Goal: Task Accomplishment & Management: Manage account settings

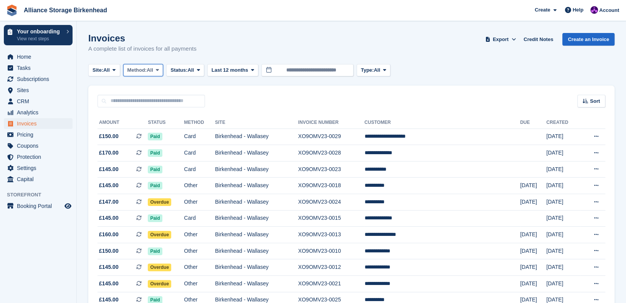
click at [159, 72] on icon at bounding box center [157, 70] width 3 height 5
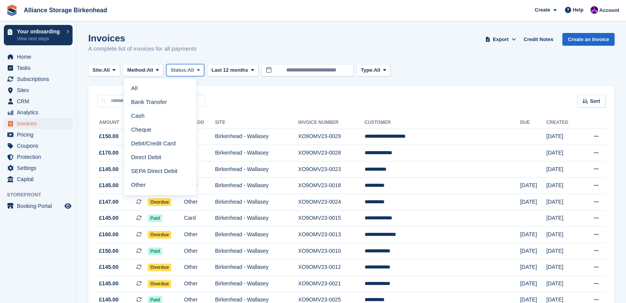
click at [187, 73] on span "Status:" at bounding box center [179, 70] width 17 height 8
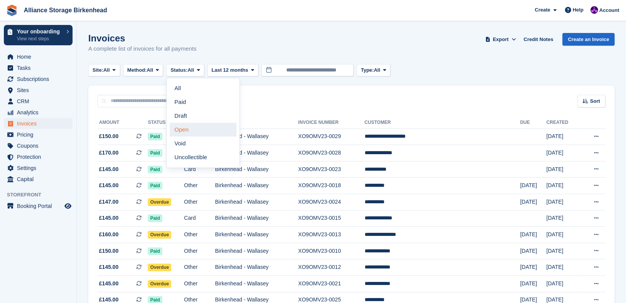
click at [184, 134] on link "Open" at bounding box center [203, 130] width 67 height 14
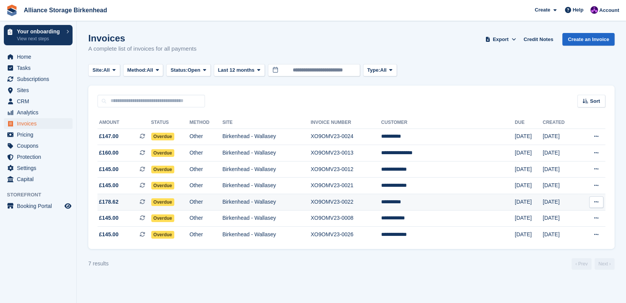
click at [260, 202] on td "Birkenhead - Wallasey" at bounding box center [266, 202] width 88 height 17
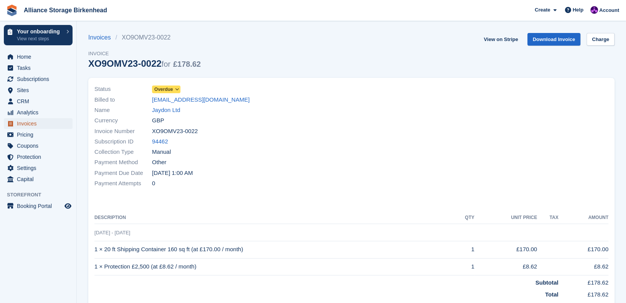
click at [31, 122] on span "Invoices" at bounding box center [40, 123] width 46 height 11
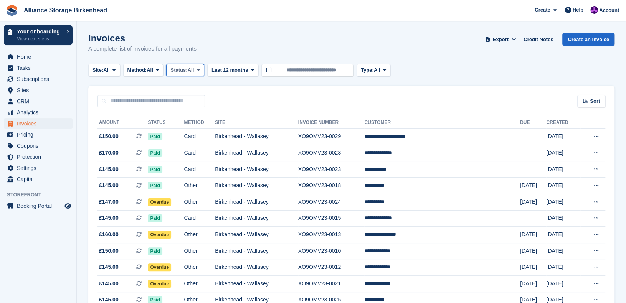
click at [181, 72] on span "Status:" at bounding box center [179, 70] width 17 height 8
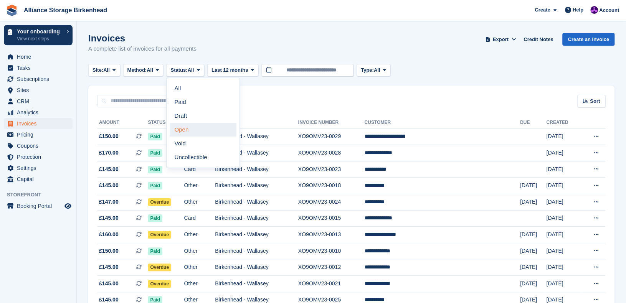
click at [201, 129] on link "Open" at bounding box center [203, 130] width 67 height 14
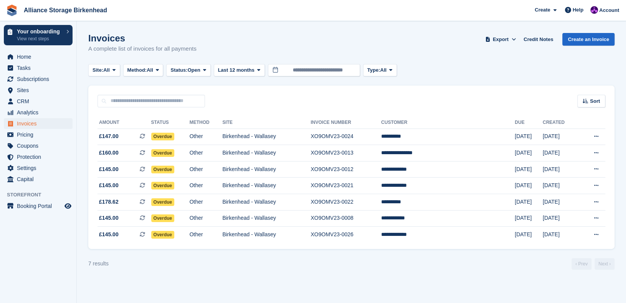
click at [434, 49] on div "Invoices A complete list of invoices for all payments Export Export Invoices Ex…" at bounding box center [351, 48] width 527 height 30
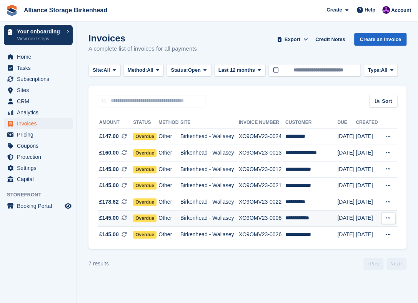
click at [268, 218] on td "XO9OMV23-0008" at bounding box center [262, 218] width 46 height 17
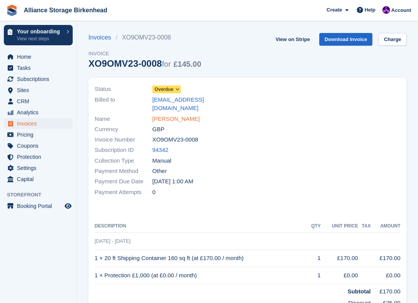
click at [177, 115] on link "Brian Downie" at bounding box center [175, 119] width 47 height 9
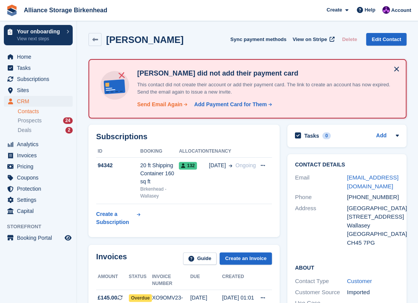
click at [163, 105] on div "Send Email Again" at bounding box center [159, 105] width 45 height 8
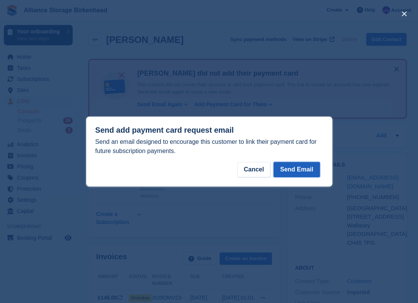
click at [296, 172] on button "Send Email" at bounding box center [296, 169] width 46 height 15
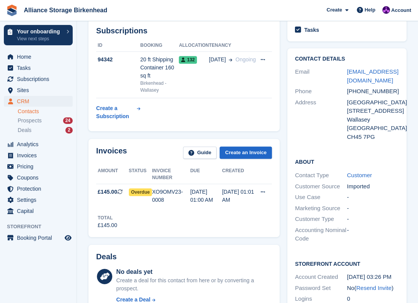
scroll to position [115, 0]
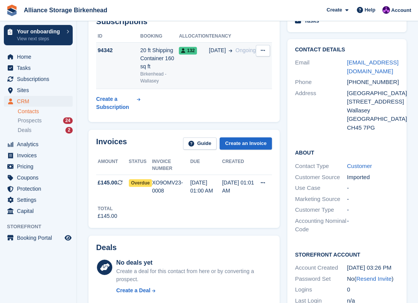
click at [129, 60] on td "94342" at bounding box center [118, 66] width 44 height 46
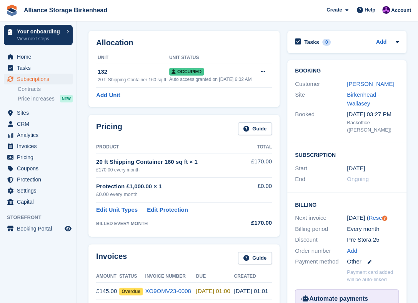
scroll to position [179, 0]
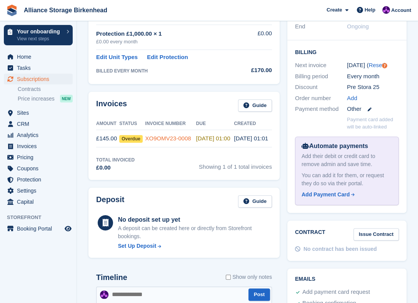
click at [179, 137] on link "XO9OMV23-0008" at bounding box center [168, 138] width 46 height 7
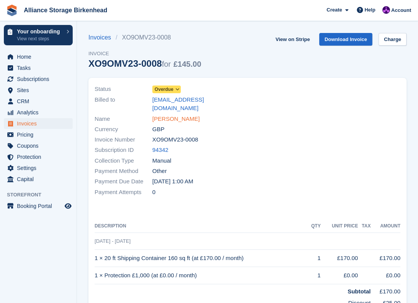
click at [178, 115] on link "Brian Downie" at bounding box center [175, 119] width 47 height 9
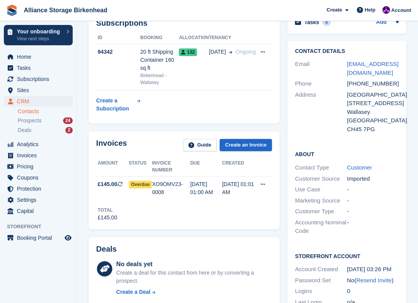
scroll to position [77, 0]
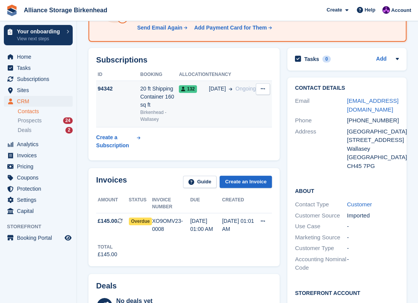
click at [196, 104] on td "132" at bounding box center [194, 104] width 30 height 46
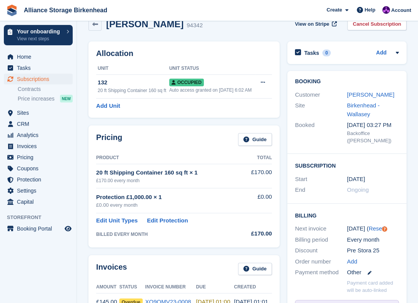
scroll to position [38, 0]
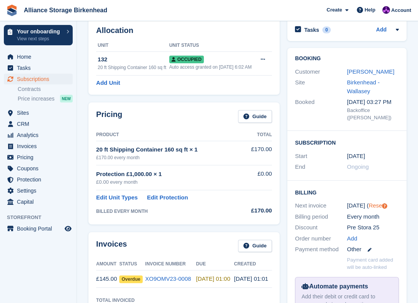
click at [368, 207] on link "Reset" at bounding box center [375, 205] width 15 height 7
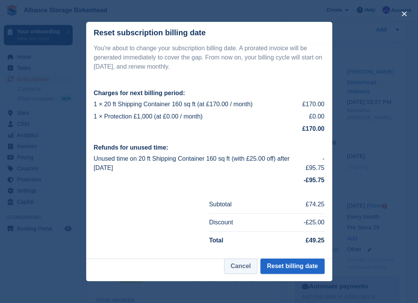
click at [247, 268] on button "Cancel" at bounding box center [240, 266] width 33 height 15
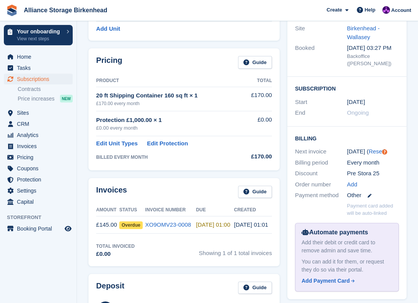
scroll to position [154, 0]
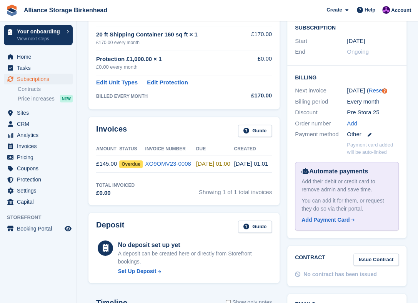
click at [140, 162] on span "Overdue" at bounding box center [130, 165] width 23 height 8
click at [174, 165] on link "XO9OMV23-0008" at bounding box center [168, 164] width 46 height 7
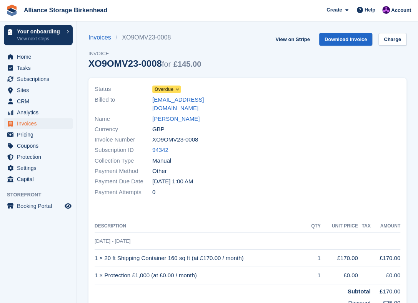
click at [176, 90] on icon at bounding box center [177, 89] width 4 height 5
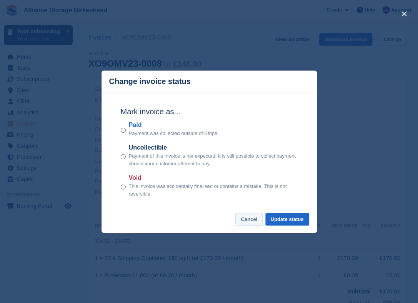
click at [252, 222] on button "Cancel" at bounding box center [248, 219] width 27 height 13
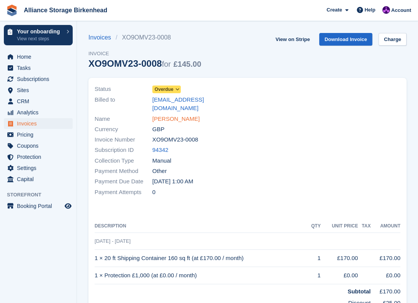
click at [166, 115] on link "Brian Downie" at bounding box center [175, 119] width 47 height 9
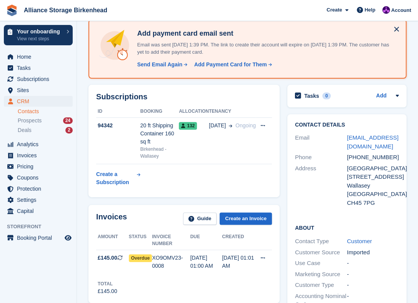
scroll to position [38, 0]
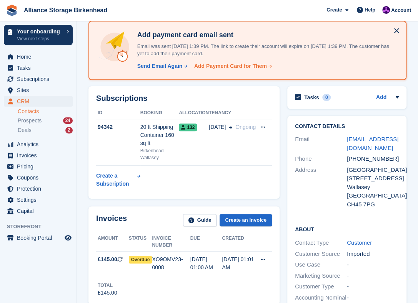
click at [250, 65] on div "Add Payment Card for Them" at bounding box center [230, 66] width 73 height 8
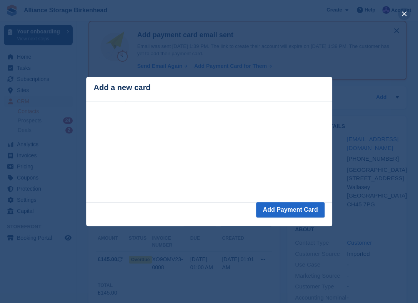
click at [403, 16] on button "close" at bounding box center [404, 14] width 12 height 12
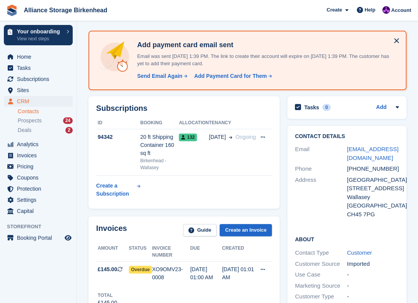
scroll to position [0, 0]
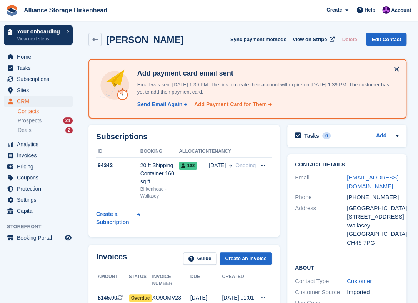
click at [237, 103] on div "Add Payment Card for Them" at bounding box center [230, 105] width 73 height 8
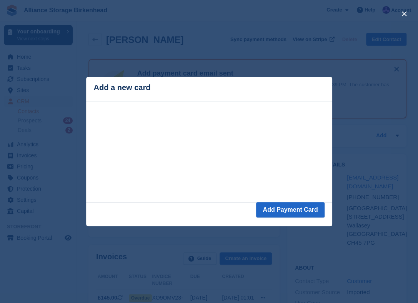
click at [208, 217] on footer "Add Payment Card" at bounding box center [209, 214] width 246 height 24
click at [401, 14] on button "close" at bounding box center [404, 14] width 12 height 12
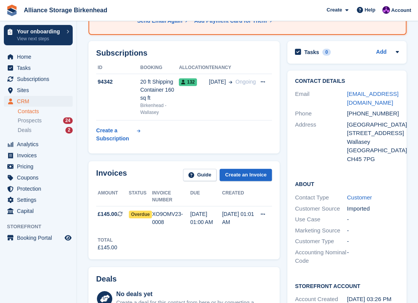
scroll to position [115, 0]
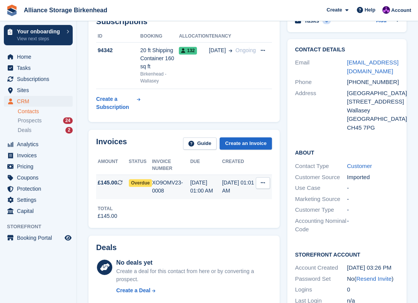
click at [131, 179] on span "Overdue" at bounding box center [140, 183] width 23 height 8
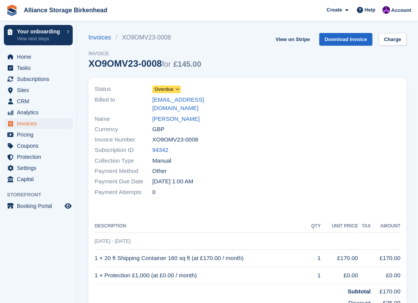
click at [176, 89] on icon at bounding box center [177, 89] width 4 height 5
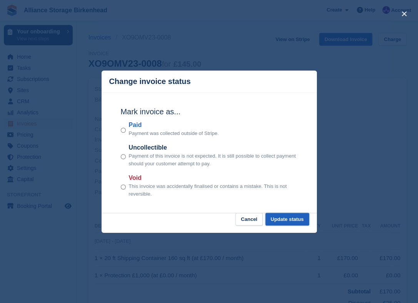
click at [289, 220] on button "Update status" at bounding box center [287, 219] width 44 height 13
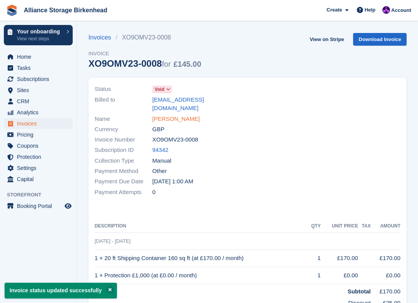
click at [178, 115] on link "[PERSON_NAME]" at bounding box center [175, 119] width 47 height 9
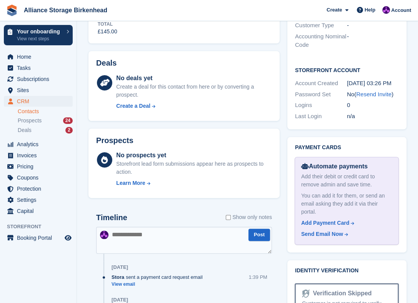
scroll to position [384, 0]
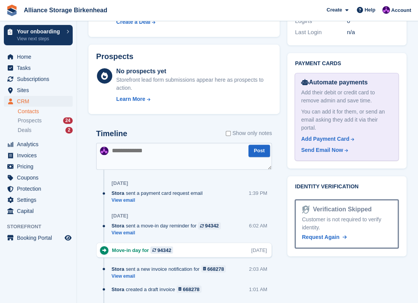
click at [160, 143] on textarea at bounding box center [184, 156] width 176 height 27
type textarea "**********"
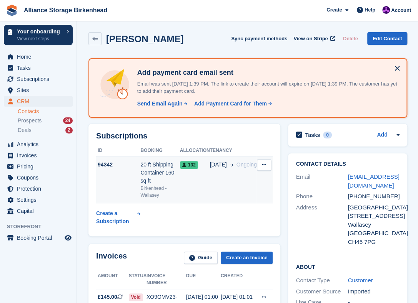
scroll to position [0, 0]
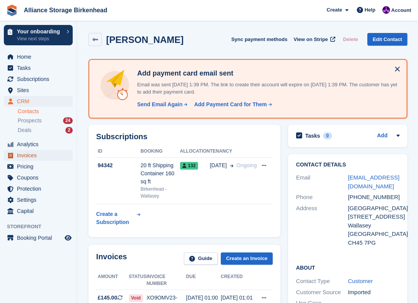
click at [33, 153] on span "Invoices" at bounding box center [40, 155] width 46 height 11
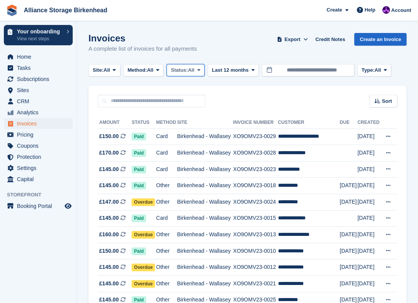
click at [192, 73] on span "All" at bounding box center [191, 70] width 7 height 8
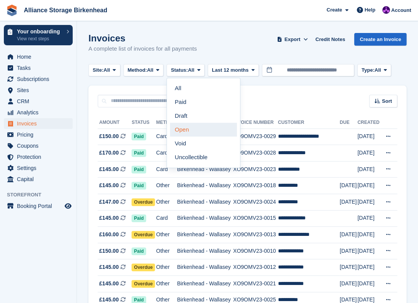
click at [192, 133] on link "Open" at bounding box center [203, 130] width 67 height 14
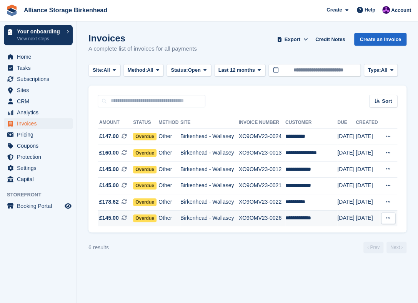
click at [252, 219] on td "XO9OMV23-0026" at bounding box center [262, 218] width 46 height 16
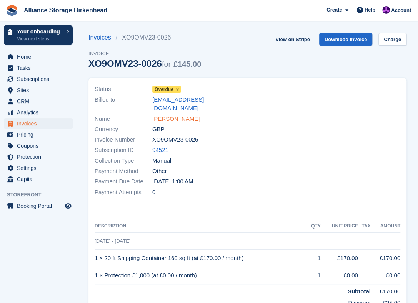
click at [175, 115] on link "[PERSON_NAME]" at bounding box center [175, 119] width 47 height 9
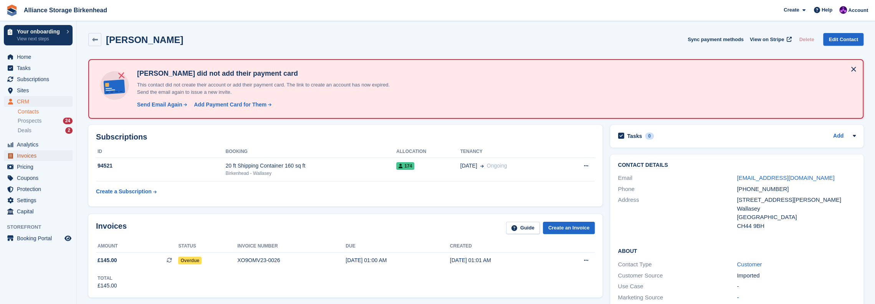
click at [43, 157] on span "Invoices" at bounding box center [40, 155] width 46 height 11
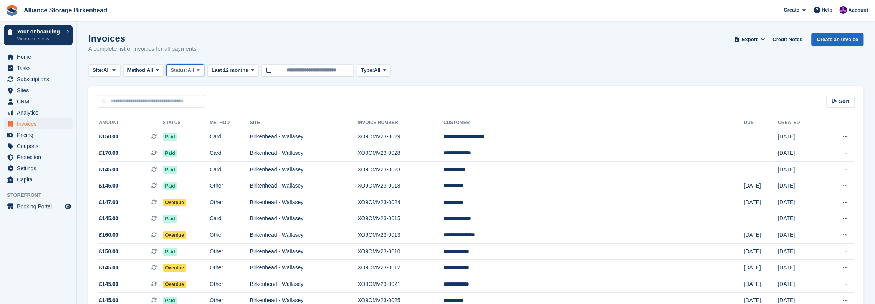
click at [181, 72] on span "Status:" at bounding box center [179, 70] width 17 height 8
click at [194, 131] on link "Open" at bounding box center [203, 130] width 67 height 14
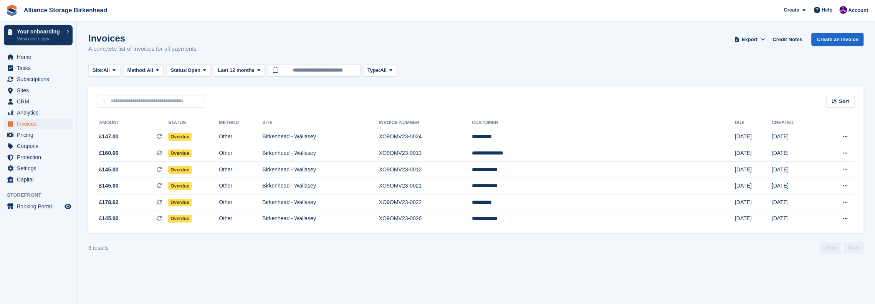
click at [288, 51] on div "Invoices A complete list of invoices for all payments Export Export Invoices Ex…" at bounding box center [475, 48] width 775 height 30
click at [244, 45] on div "Invoices A complete list of invoices for all payments Export Export Invoices Ex…" at bounding box center [475, 48] width 775 height 30
click at [379, 186] on td "Birkenhead - Wallasey" at bounding box center [320, 186] width 117 height 17
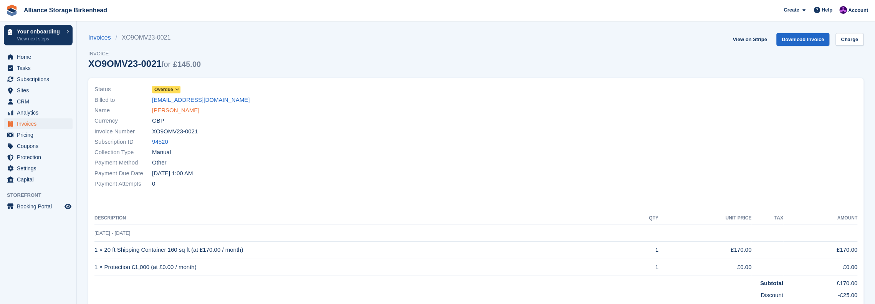
click at [179, 112] on link "[PERSON_NAME]" at bounding box center [175, 110] width 47 height 9
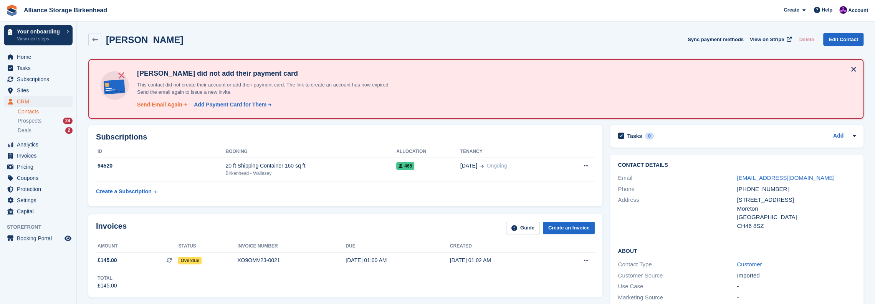
click at [161, 106] on div "Send Email Again" at bounding box center [159, 105] width 45 height 8
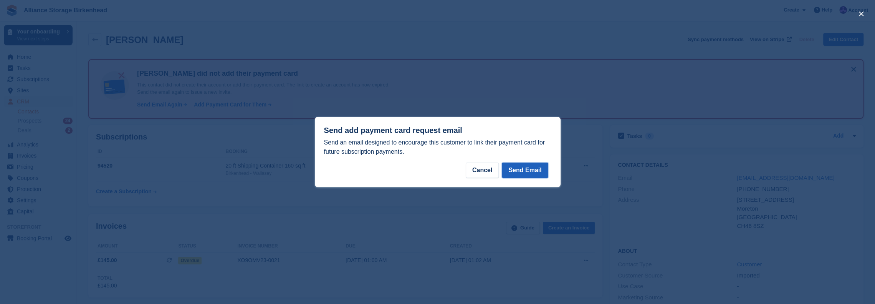
click at [516, 169] on button "Send Email" at bounding box center [525, 169] width 46 height 15
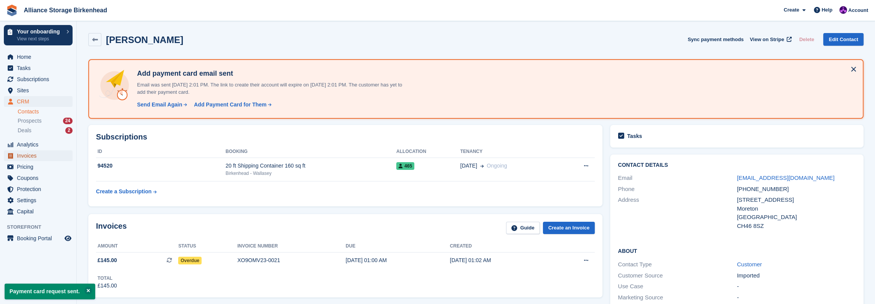
click at [31, 157] on span "Invoices" at bounding box center [40, 155] width 46 height 11
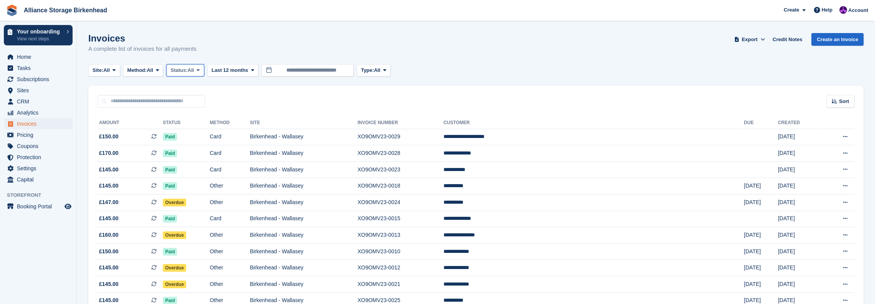
click at [176, 74] on span "Status:" at bounding box center [179, 70] width 17 height 8
click at [197, 130] on link "Open" at bounding box center [203, 130] width 67 height 14
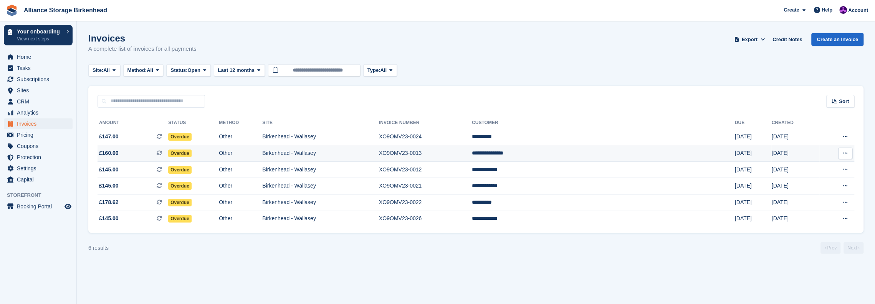
click at [379, 155] on td "Birkenhead - Wallasey" at bounding box center [320, 153] width 117 height 17
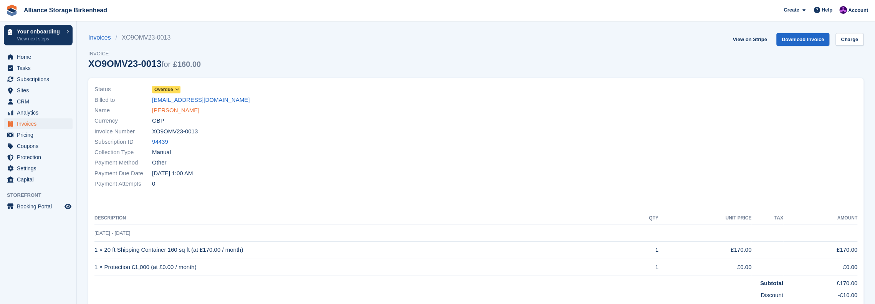
click at [171, 112] on link "[PERSON_NAME]" at bounding box center [175, 110] width 47 height 9
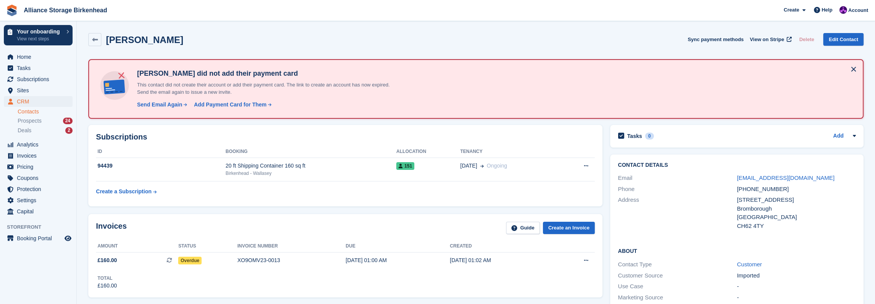
click at [237, 45] on div "Christopher Ruhe Sync payment methods View on Stripe Delete Edit Contact" at bounding box center [475, 39] width 775 height 13
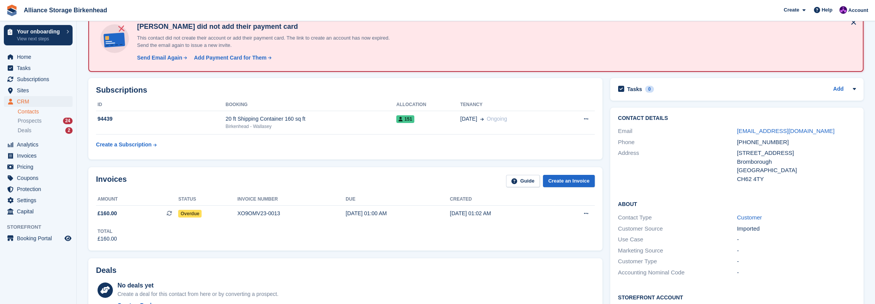
scroll to position [38, 0]
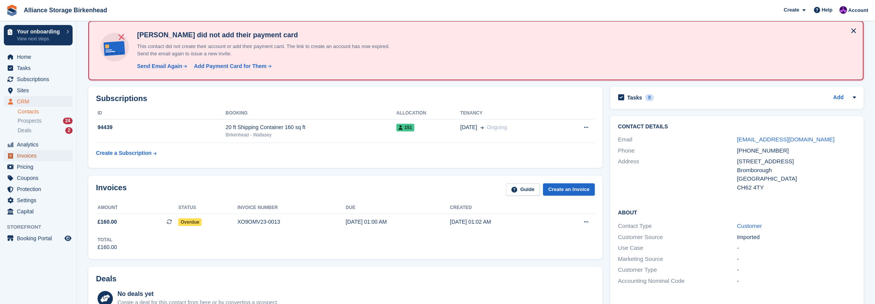
click at [40, 159] on span "Invoices" at bounding box center [40, 155] width 46 height 11
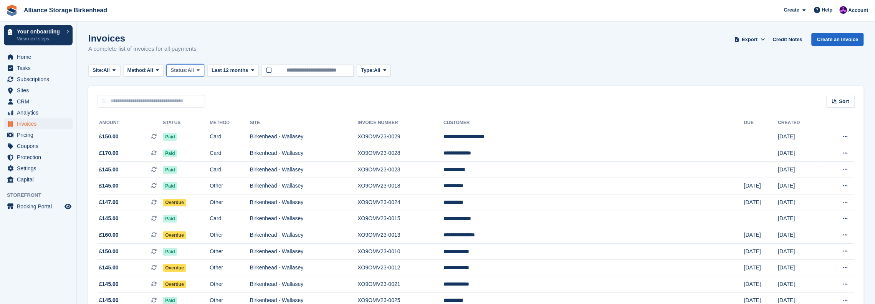
click at [182, 68] on span "Status:" at bounding box center [179, 70] width 17 height 8
click at [204, 133] on link "Open" at bounding box center [203, 130] width 67 height 14
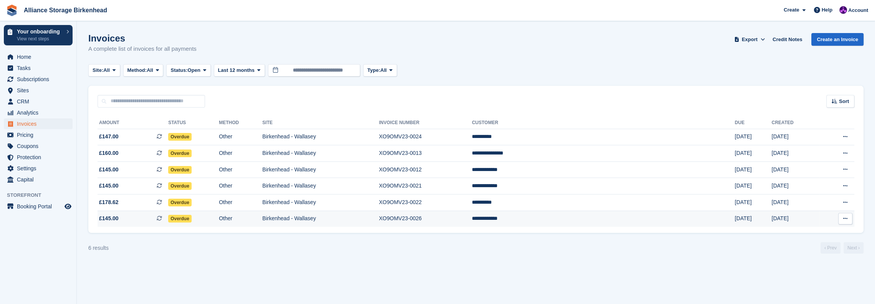
click at [472, 212] on td "XO9OMV23-0026" at bounding box center [425, 218] width 93 height 16
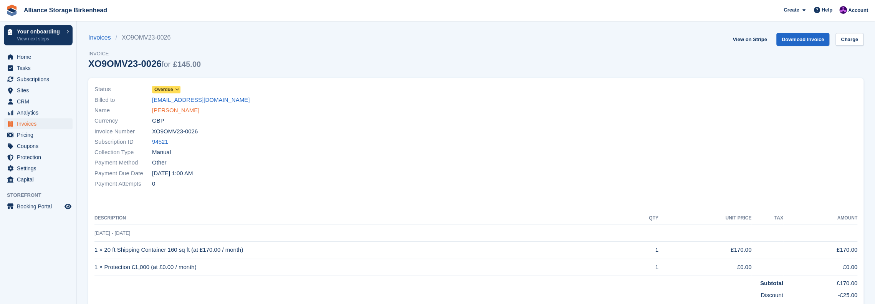
click at [180, 109] on link "[PERSON_NAME]" at bounding box center [175, 110] width 47 height 9
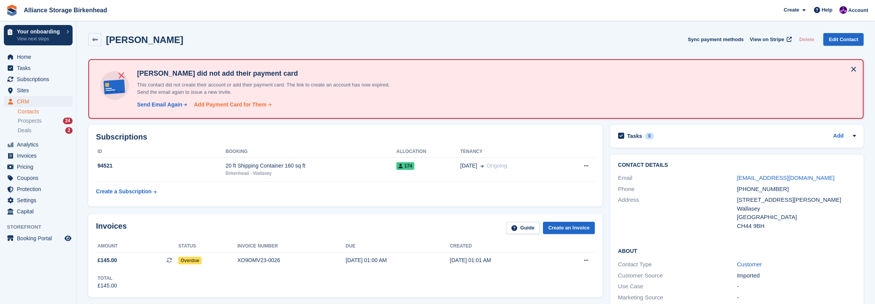
click at [238, 108] on div "Add Payment Card for Them" at bounding box center [230, 105] width 73 height 8
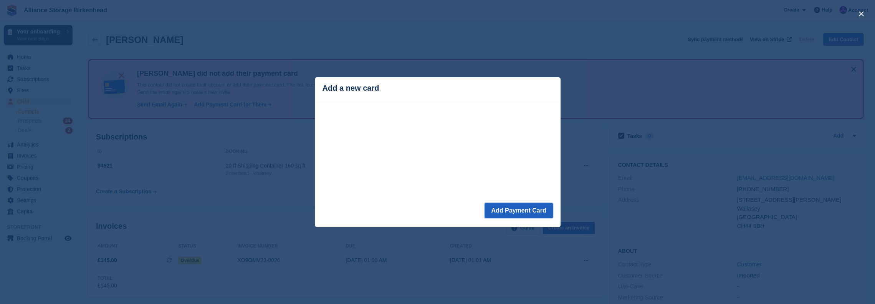
click at [524, 210] on button "Add Payment Card" at bounding box center [519, 210] width 68 height 15
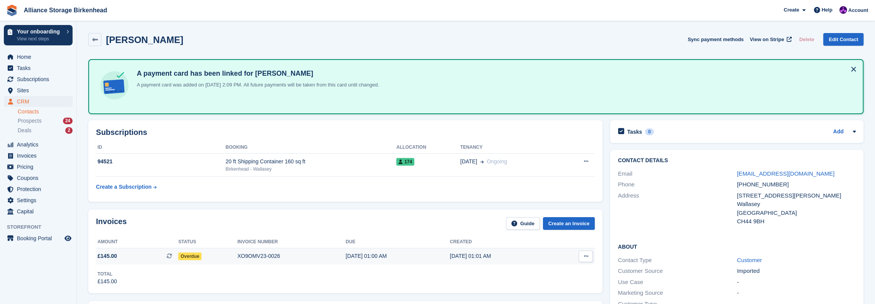
click at [207, 253] on div "Overdue" at bounding box center [207, 256] width 59 height 8
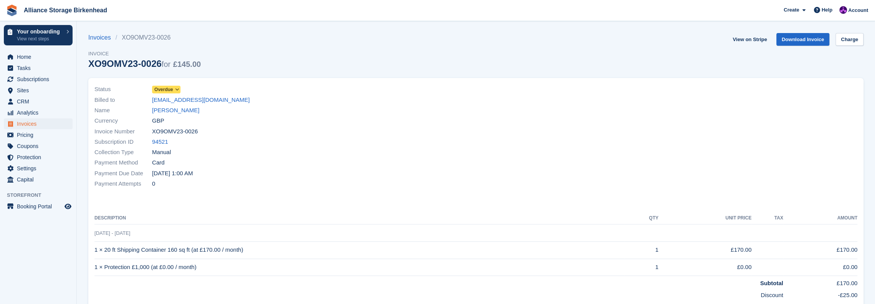
click at [174, 89] on span at bounding box center [177, 89] width 6 height 6
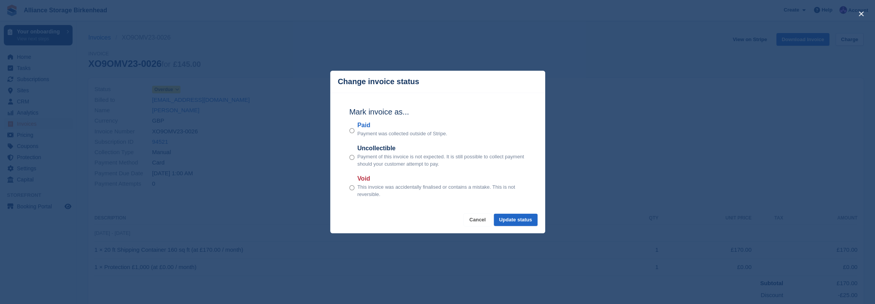
click at [479, 222] on button "Cancel" at bounding box center [477, 220] width 27 height 13
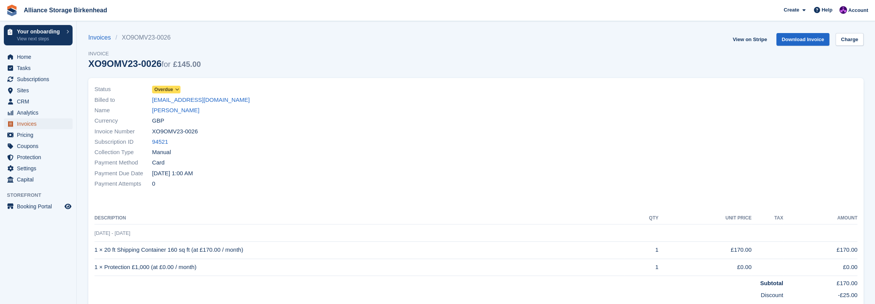
click at [33, 126] on span "Invoices" at bounding box center [40, 123] width 46 height 11
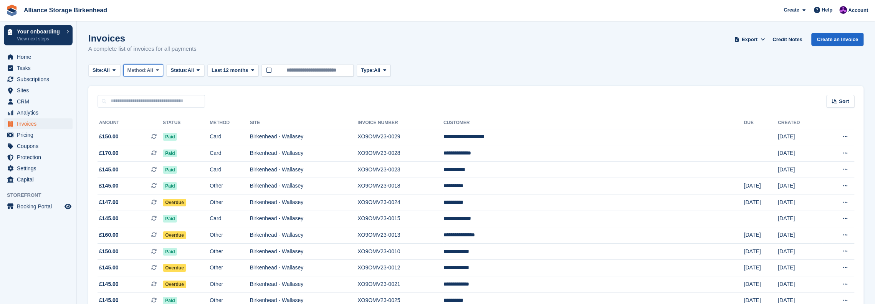
click at [157, 72] on button "Method: All" at bounding box center [143, 70] width 40 height 13
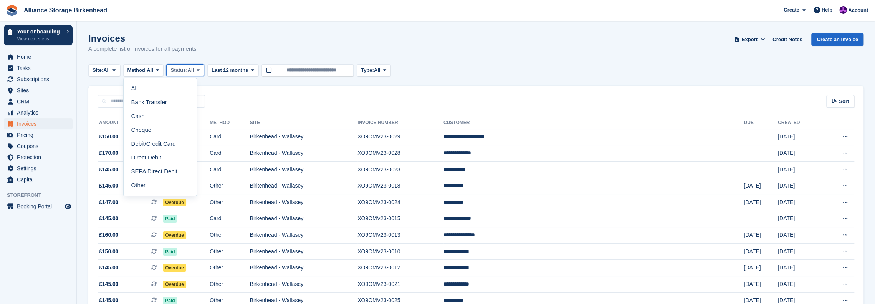
click at [187, 67] on span "Status:" at bounding box center [179, 70] width 17 height 8
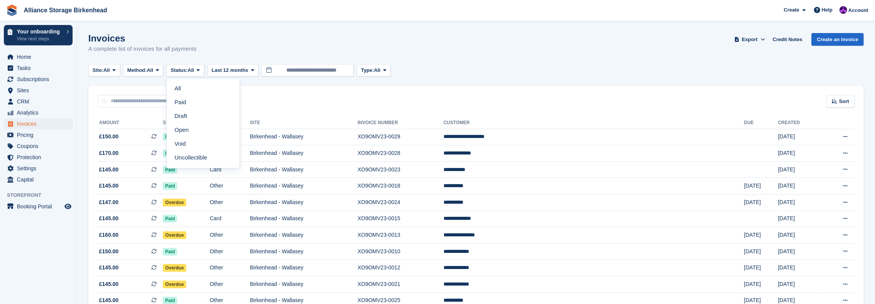
click at [196, 133] on link "Open" at bounding box center [203, 130] width 67 height 14
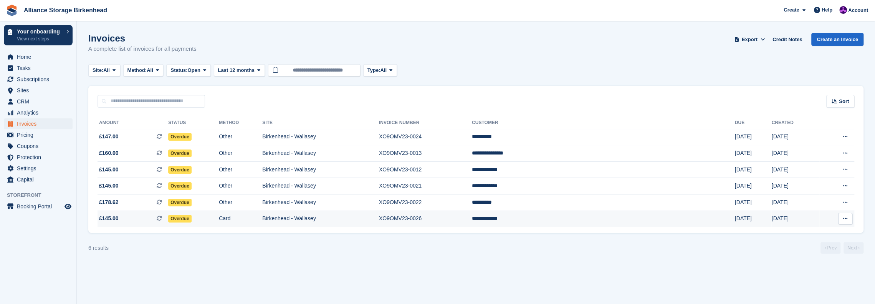
click at [472, 219] on td "XO9OMV23-0026" at bounding box center [425, 218] width 93 height 16
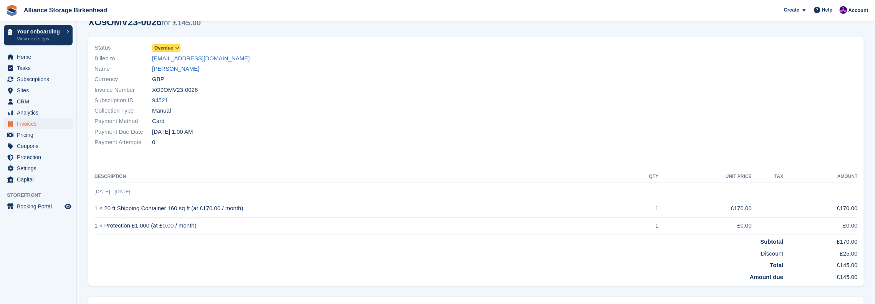
scroll to position [38, 0]
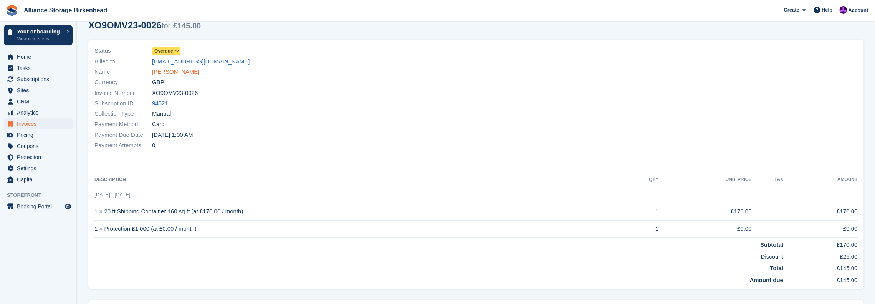
click at [172, 73] on link "[PERSON_NAME]" at bounding box center [175, 72] width 47 height 9
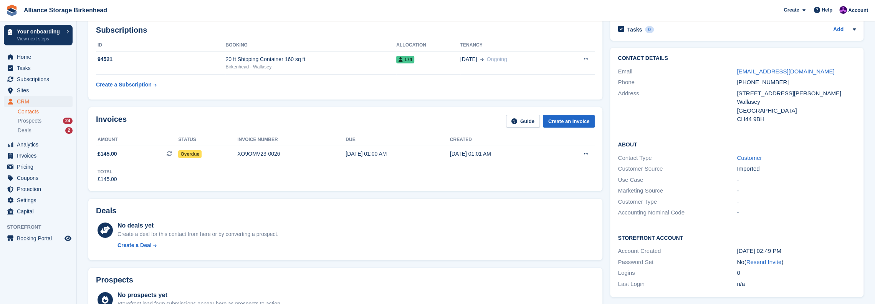
scroll to position [99, 0]
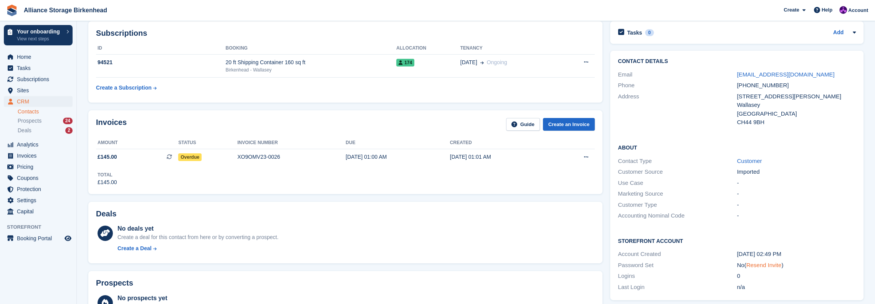
click at [767, 265] on link "Resend Invite" at bounding box center [763, 265] width 35 height 7
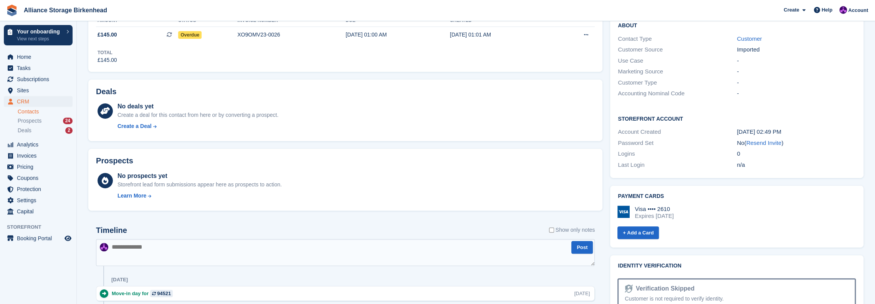
scroll to position [98, 0]
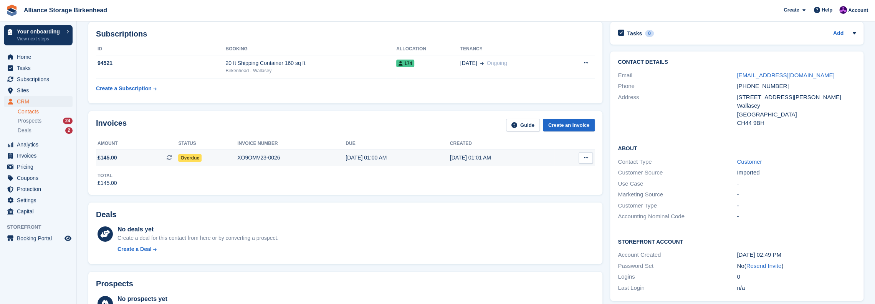
click at [186, 159] on span "Overdue" at bounding box center [189, 158] width 23 height 8
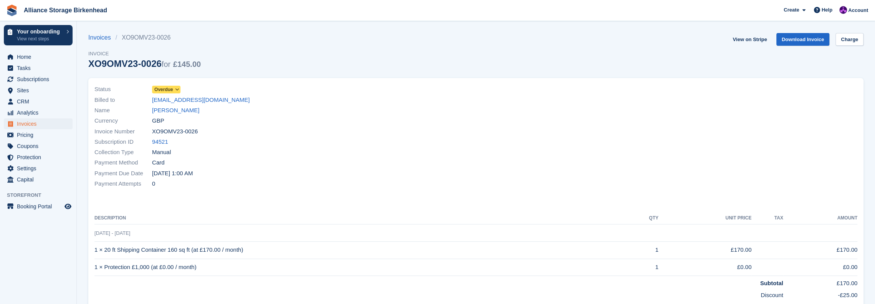
click at [176, 88] on icon at bounding box center [177, 89] width 4 height 5
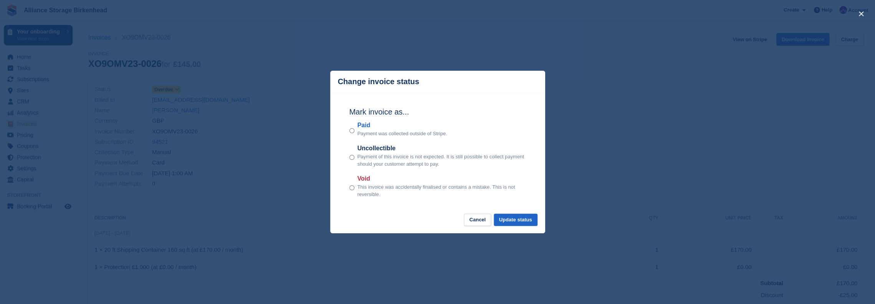
click at [359, 128] on label "Paid" at bounding box center [403, 125] width 90 height 9
click at [519, 219] on button "Update status" at bounding box center [516, 220] width 44 height 13
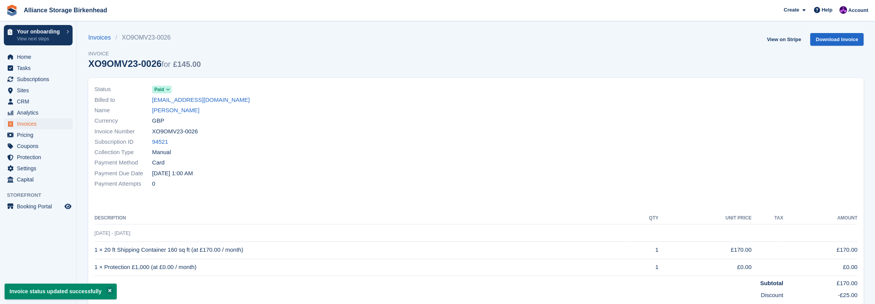
click at [38, 129] on ul "Invoices" at bounding box center [38, 123] width 76 height 11
click at [39, 124] on span "Invoices" at bounding box center [40, 123] width 46 height 11
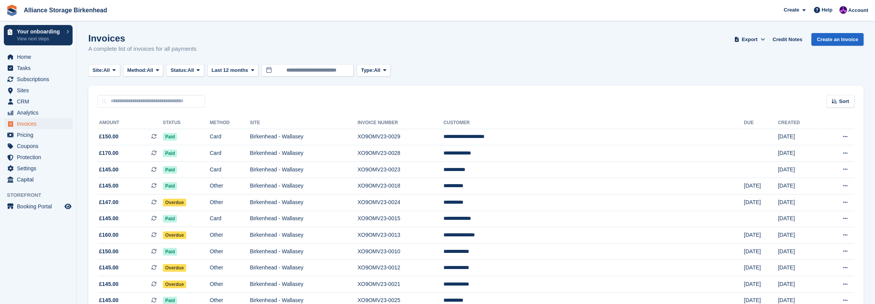
click at [183, 73] on span "Status:" at bounding box center [179, 70] width 17 height 8
drag, startPoint x: 190, startPoint y: 131, endPoint x: 203, endPoint y: 134, distance: 13.8
click at [190, 131] on link "Open" at bounding box center [203, 130] width 67 height 14
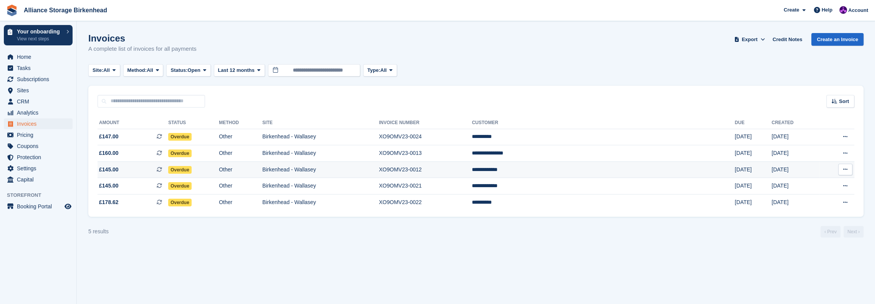
click at [472, 171] on td "XO9OMV23-0012" at bounding box center [425, 169] width 93 height 17
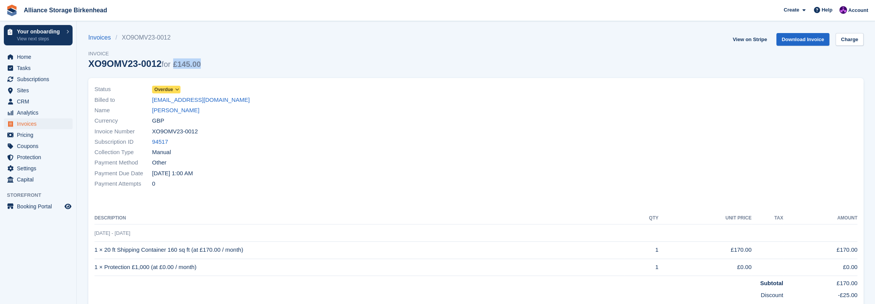
drag, startPoint x: 208, startPoint y: 64, endPoint x: 174, endPoint y: 68, distance: 34.0
click at [174, 68] on div "Invoices XO9OMV23-0012 Invoice XO9OMV23-0012 for £145.00 View on Stripe Downloa…" at bounding box center [475, 55] width 775 height 45
click at [207, 66] on div "Invoices XO9OMV23-0012 Invoice XO9OMV23-0012 for £145.00 View on Stripe Downloa…" at bounding box center [475, 55] width 775 height 45
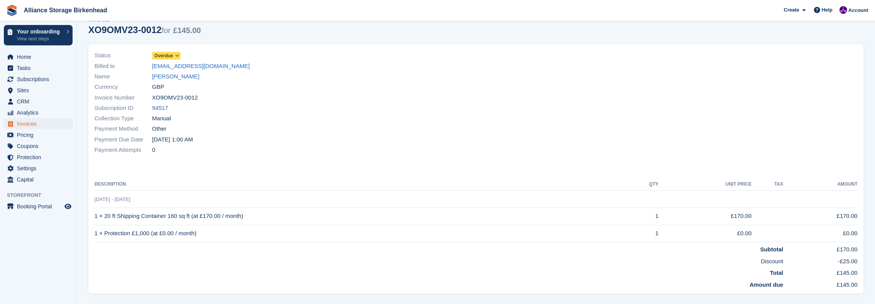
scroll to position [32, 0]
click at [222, 50] on div "Status Overdue Billed to pgarto1290@gmail.com Name Paul Gartland Currency GBP I…" at bounding box center [283, 104] width 386 height 114
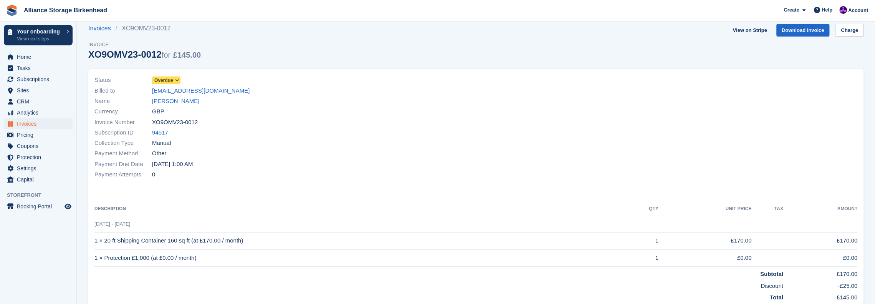
scroll to position [5, 0]
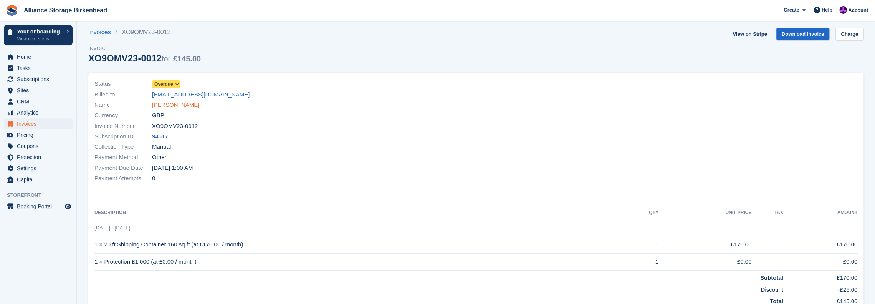
click at [165, 108] on link "[PERSON_NAME]" at bounding box center [175, 105] width 47 height 9
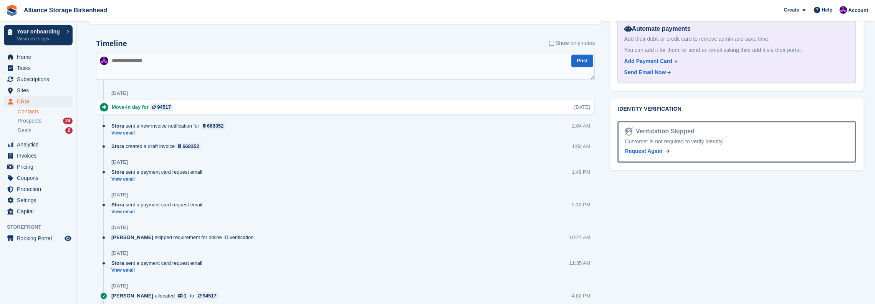
scroll to position [422, 0]
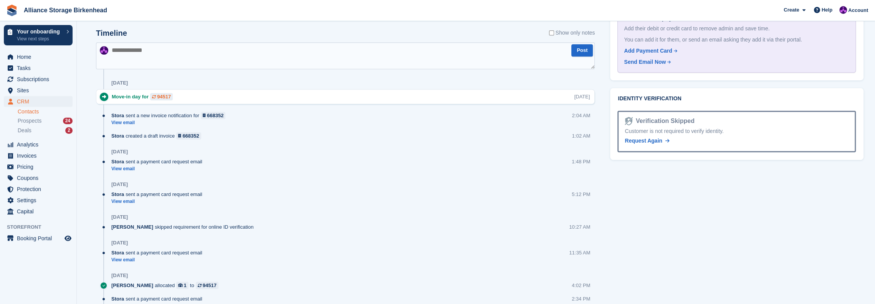
click at [159, 96] on div "94517" at bounding box center [164, 96] width 14 height 7
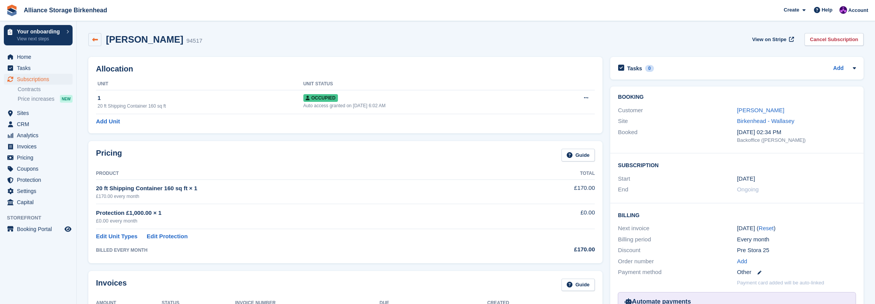
click at [96, 44] on link at bounding box center [94, 39] width 13 height 13
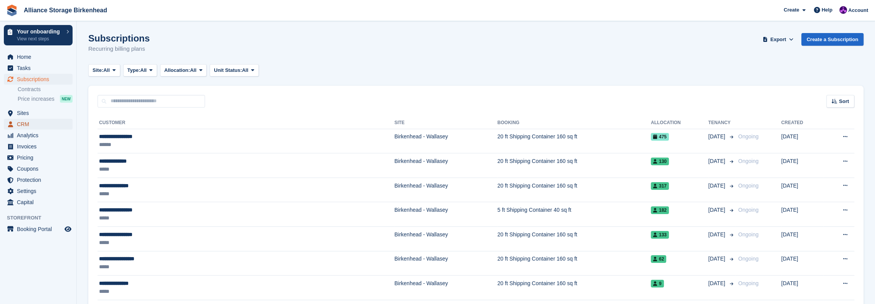
click at [34, 127] on span "CRM" at bounding box center [40, 124] width 46 height 11
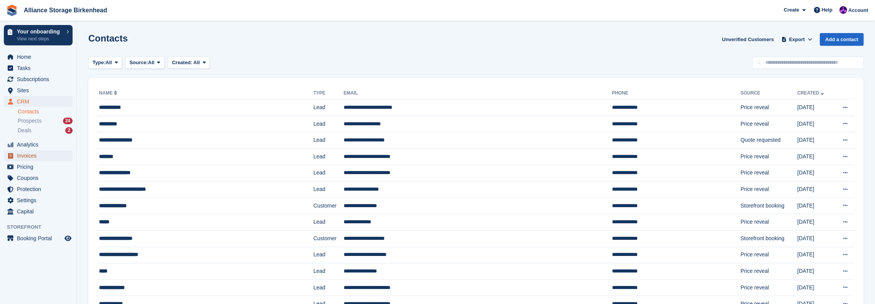
click at [32, 156] on span "Invoices" at bounding box center [40, 155] width 46 height 11
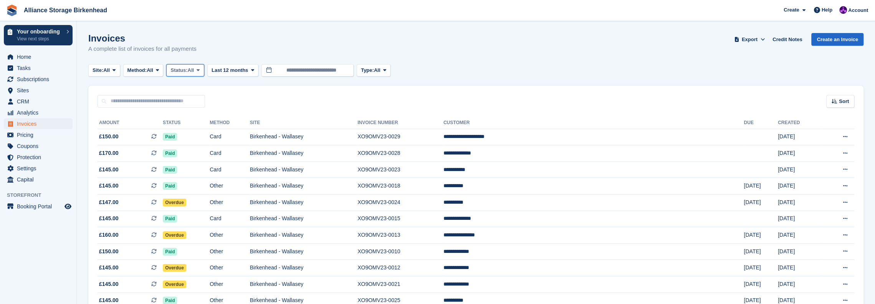
click at [177, 75] on button "Status: All" at bounding box center [185, 70] width 38 height 13
click at [195, 126] on link "Open" at bounding box center [203, 130] width 67 height 14
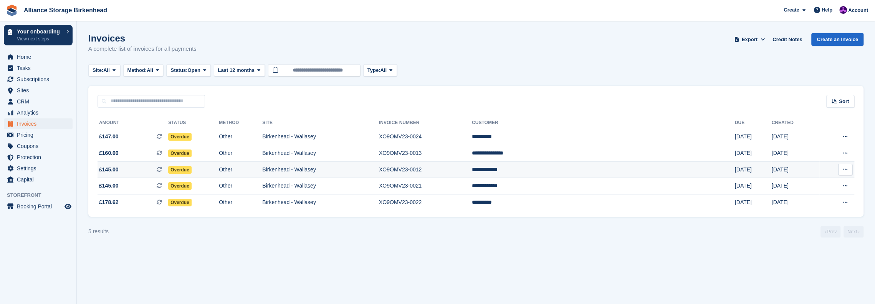
click at [262, 169] on td "Other" at bounding box center [240, 169] width 43 height 17
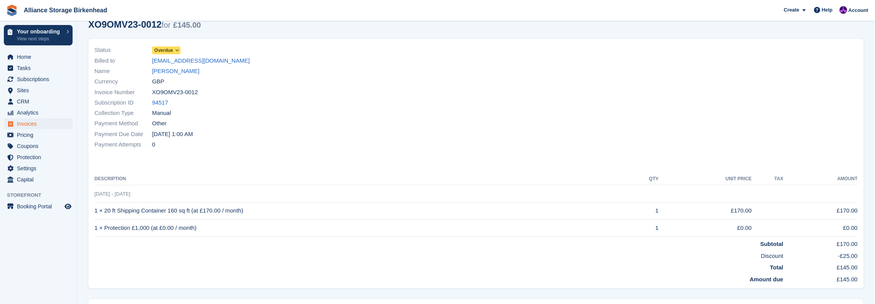
scroll to position [38, 0]
click at [178, 74] on link "[PERSON_NAME]" at bounding box center [175, 72] width 47 height 9
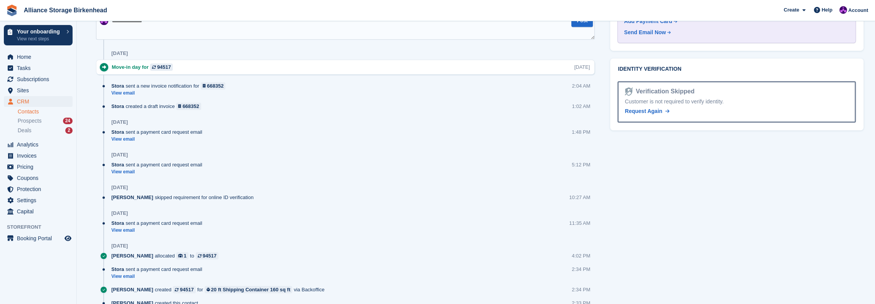
scroll to position [449, 0]
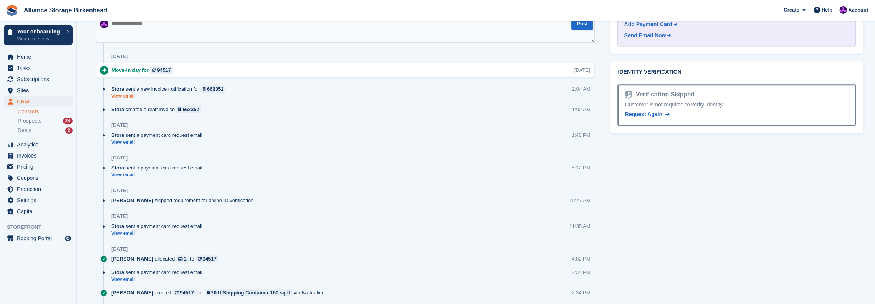
click at [128, 95] on link "View email" at bounding box center [170, 96] width 118 height 7
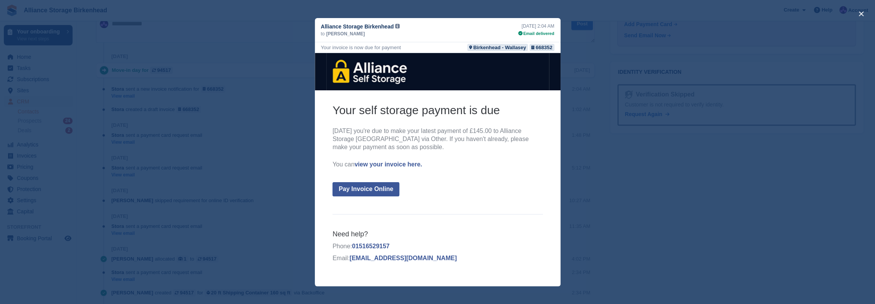
click at [606, 194] on div "close" at bounding box center [437, 152] width 875 height 304
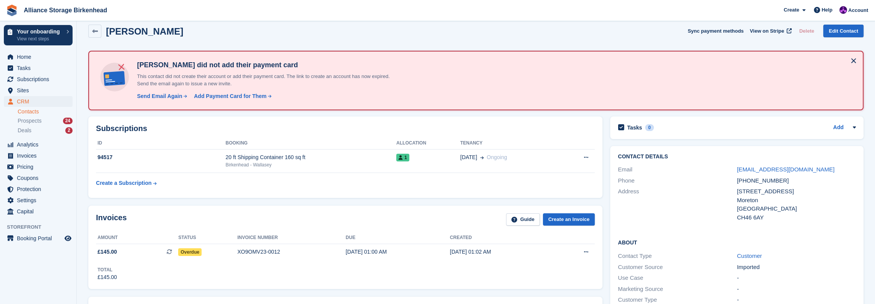
scroll to position [0, 0]
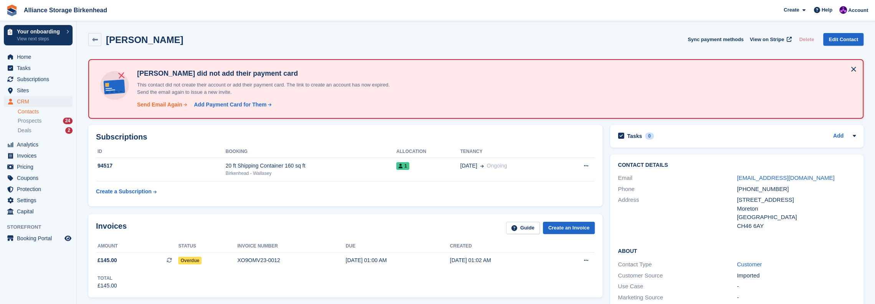
click at [170, 105] on div "Send Email Again" at bounding box center [159, 105] width 45 height 8
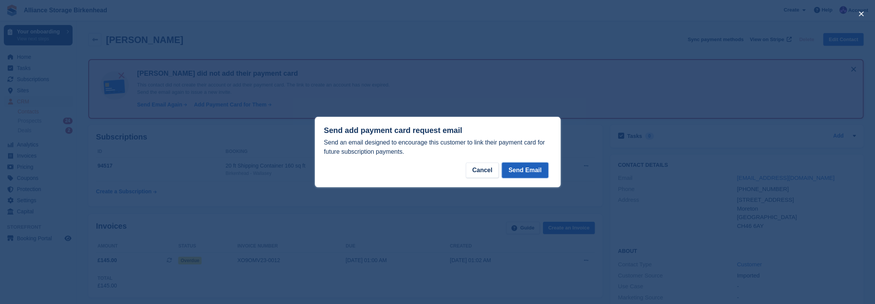
click at [529, 167] on button "Send Email" at bounding box center [525, 169] width 46 height 15
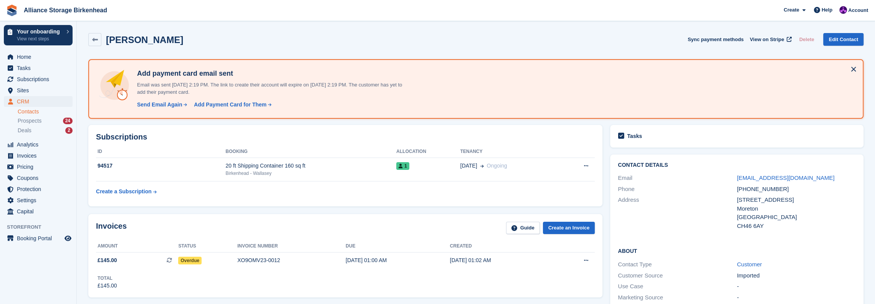
drag, startPoint x: 780, startPoint y: 190, endPoint x: 747, endPoint y: 192, distance: 32.7
click at [747, 192] on div "+447562196868" at bounding box center [796, 189] width 119 height 9
click at [792, 193] on div "+447562196868" at bounding box center [796, 189] width 119 height 9
drag, startPoint x: 801, startPoint y: 176, endPoint x: 734, endPoint y: 179, distance: 67.7
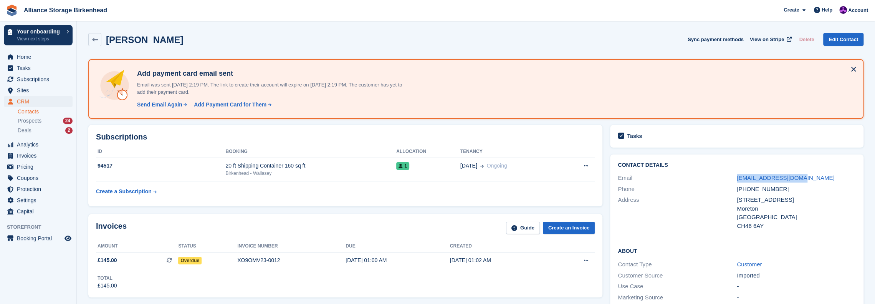
click at [734, 179] on div "Email pgarto1290@gmail.com" at bounding box center [737, 177] width 238 height 11
copy div "pgarto1290@gmail.com"
drag, startPoint x: 266, startPoint y: 47, endPoint x: 271, endPoint y: 50, distance: 5.7
click at [266, 47] on div "Paul Gartland Sync payment methods View on Stripe Delete Edit Contact" at bounding box center [475, 41] width 783 height 24
click at [33, 155] on span "Invoices" at bounding box center [40, 155] width 46 height 11
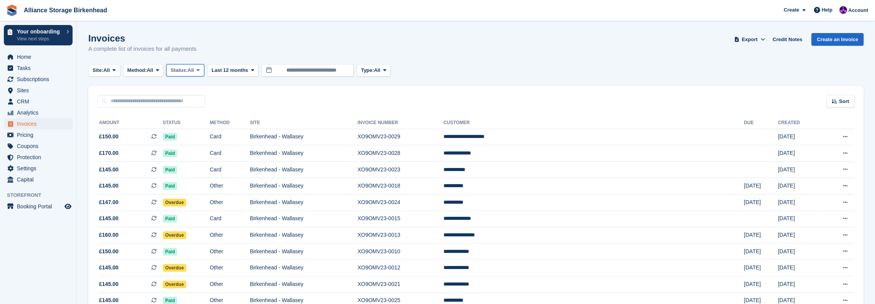
click at [187, 75] on button "Status: All" at bounding box center [185, 70] width 38 height 13
click at [187, 126] on link "Open" at bounding box center [203, 130] width 67 height 14
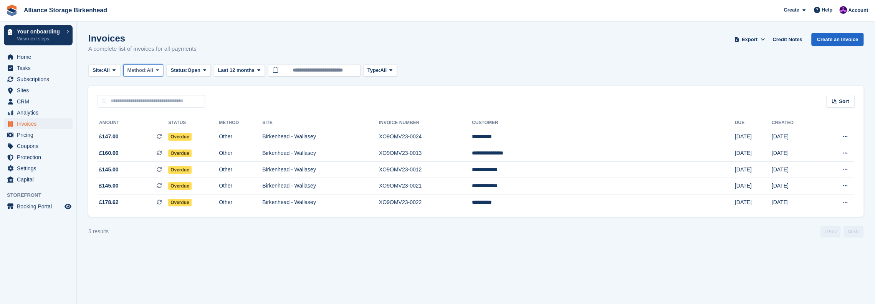
click at [153, 72] on span "All" at bounding box center [150, 70] width 7 height 8
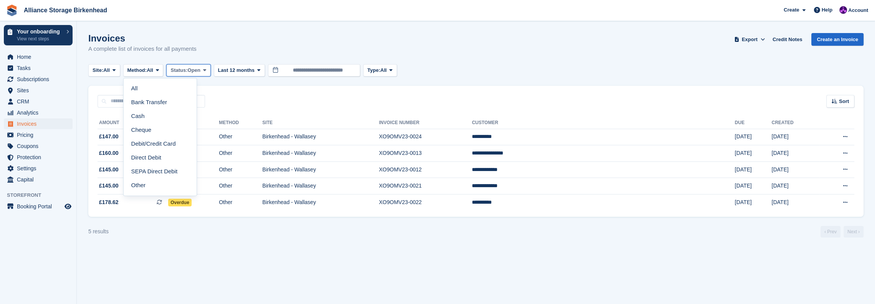
click at [193, 71] on span "Open" at bounding box center [194, 70] width 13 height 8
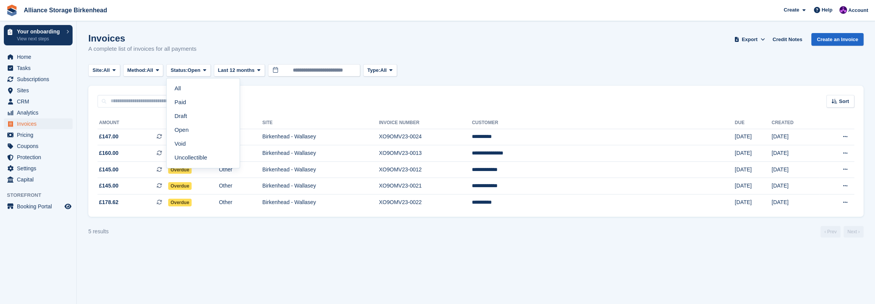
click at [189, 96] on link "Paid" at bounding box center [203, 102] width 67 height 14
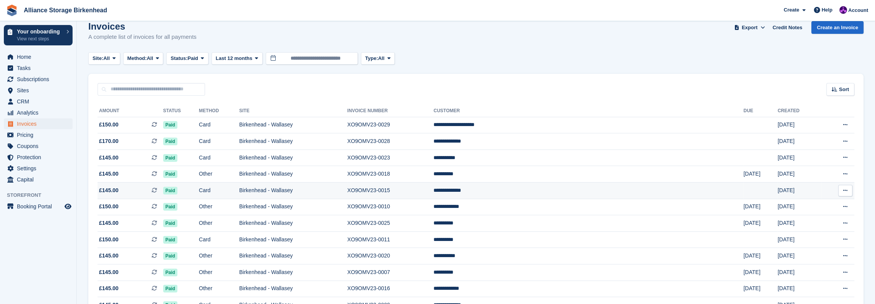
scroll to position [38, 0]
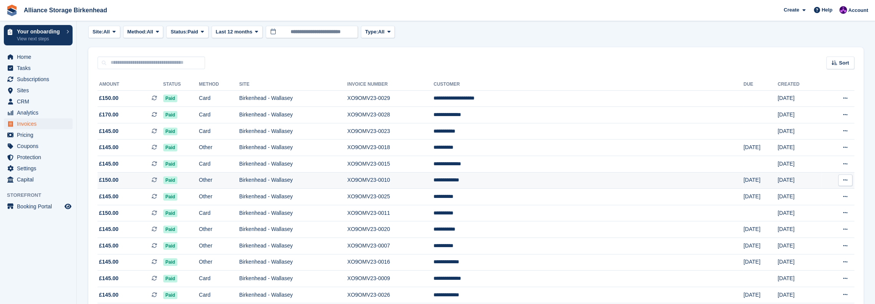
click at [434, 183] on td "XO9OMV23-0010" at bounding box center [390, 180] width 86 height 17
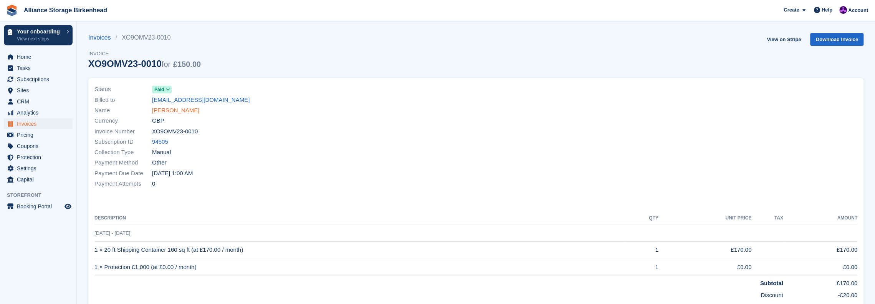
click at [176, 109] on link "Mike Fishwick" at bounding box center [175, 110] width 47 height 9
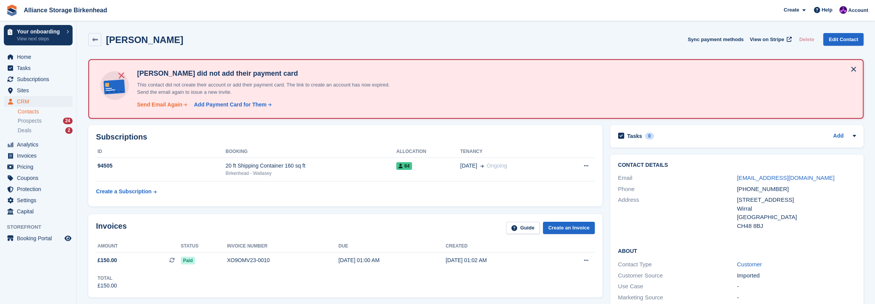
click at [168, 106] on div "Send Email Again" at bounding box center [159, 105] width 45 height 8
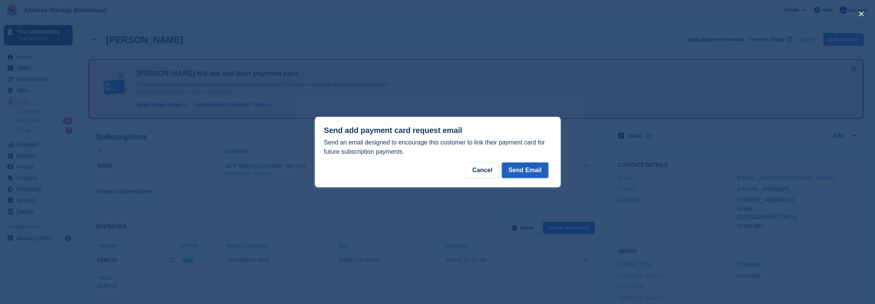
click at [540, 171] on button "Send Email" at bounding box center [525, 169] width 46 height 15
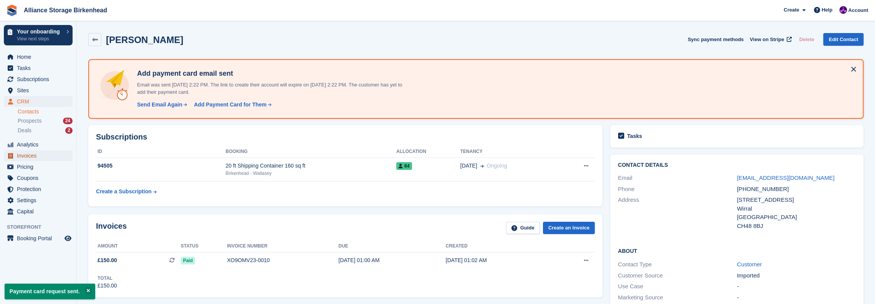
click at [34, 157] on span "Invoices" at bounding box center [40, 155] width 46 height 11
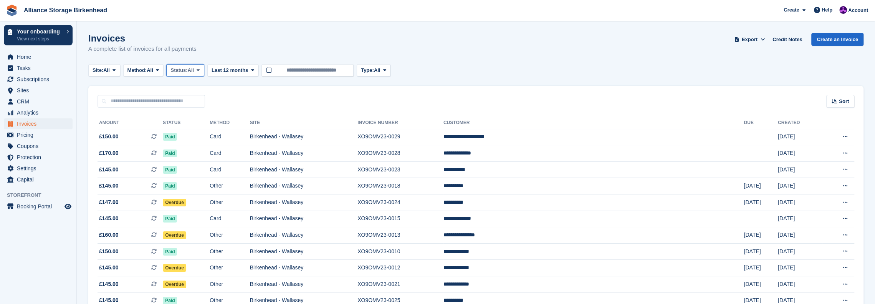
click at [194, 66] on span "All" at bounding box center [191, 70] width 7 height 8
click at [198, 129] on link "Open" at bounding box center [203, 130] width 67 height 14
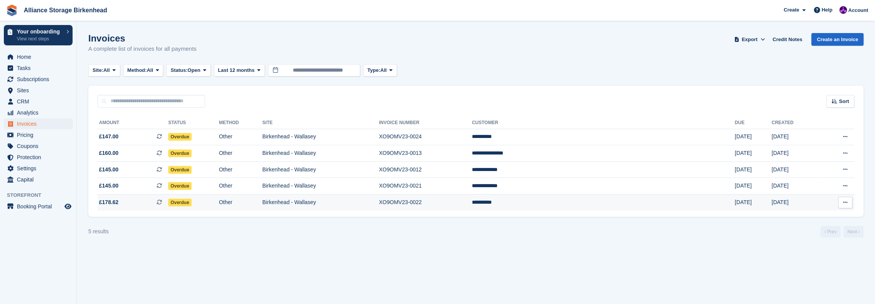
click at [472, 204] on td "XO9OMV23-0022" at bounding box center [425, 202] width 93 height 16
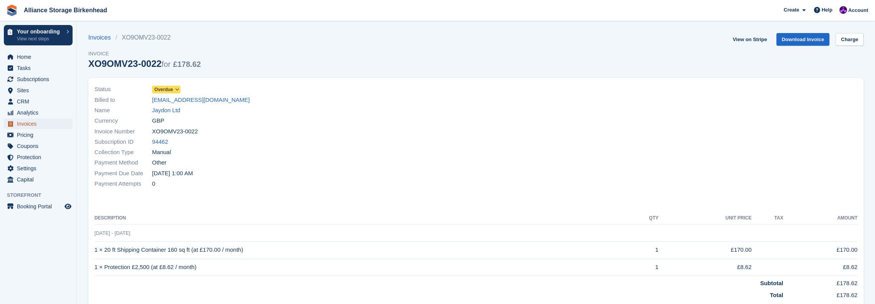
click at [19, 123] on span "Invoices" at bounding box center [40, 123] width 46 height 11
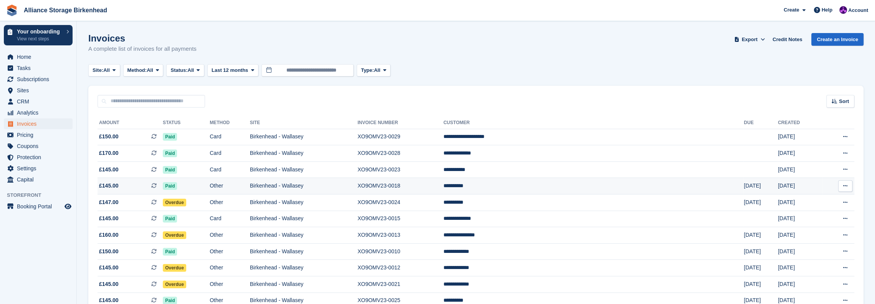
click at [601, 186] on td "**********" at bounding box center [594, 186] width 301 height 17
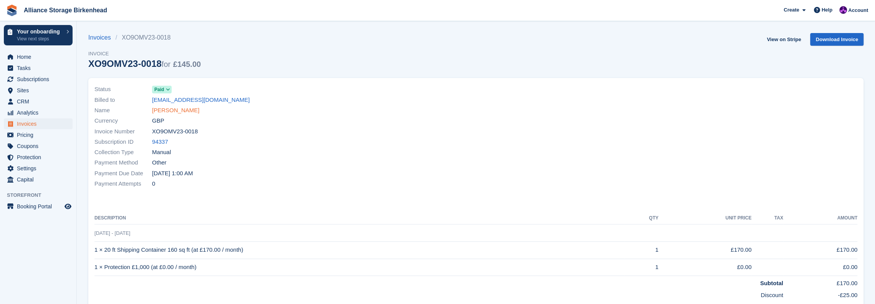
click at [161, 112] on link "[PERSON_NAME]" at bounding box center [175, 110] width 47 height 9
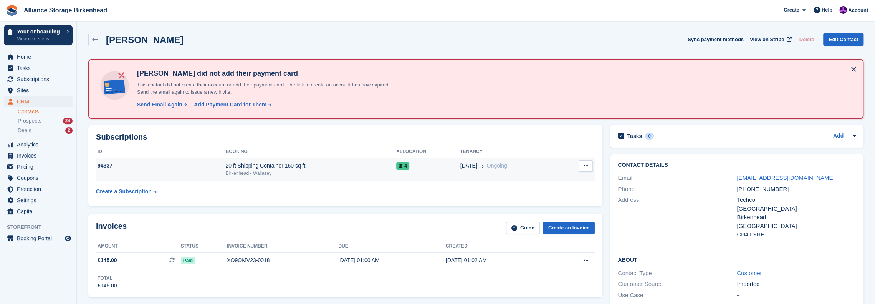
click at [509, 174] on td "[DATE] Ongoing" at bounding box center [511, 169] width 100 height 23
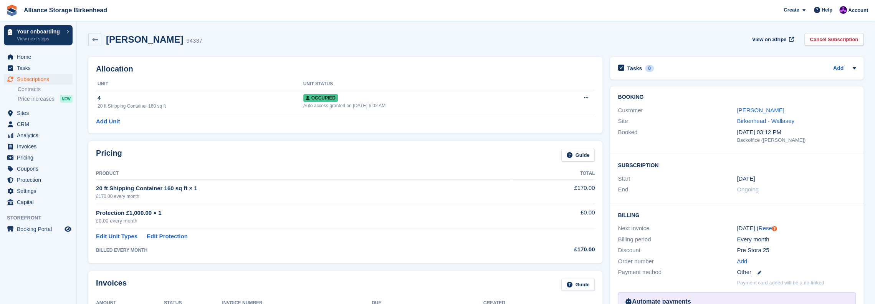
drag, startPoint x: 191, startPoint y: 42, endPoint x: 188, endPoint y: 31, distance: 11.3
click at [191, 42] on div "[PERSON_NAME] 94337 View on Stripe Cancel Subscription" at bounding box center [475, 39] width 775 height 13
click at [860, 9] on span "Account" at bounding box center [858, 11] width 20 height 8
click at [804, 79] on div "Logout" at bounding box center [798, 76] width 18 height 8
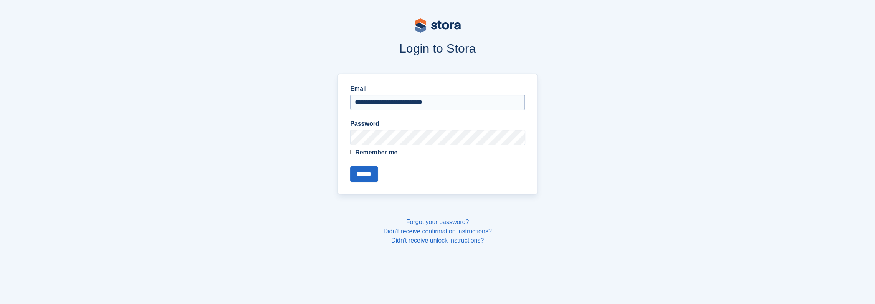
click at [471, 97] on input "**********" at bounding box center [437, 101] width 175 height 15
type input "**********"
click at [369, 174] on input "******" at bounding box center [364, 173] width 28 height 15
